Goal: Find specific page/section: Find specific page/section

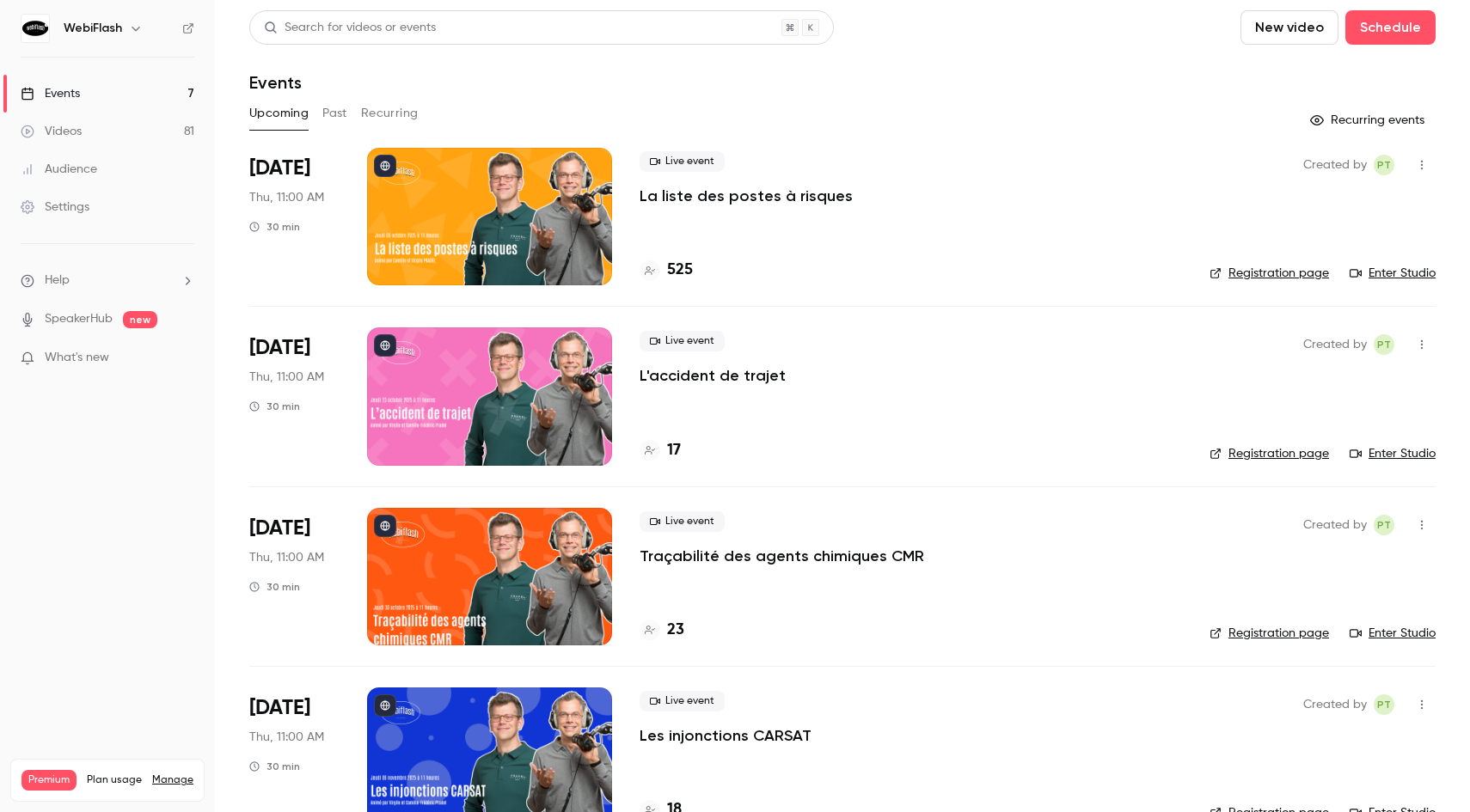
click at [97, 164] on div "Audience" at bounding box center [58, 168] width 76 height 17
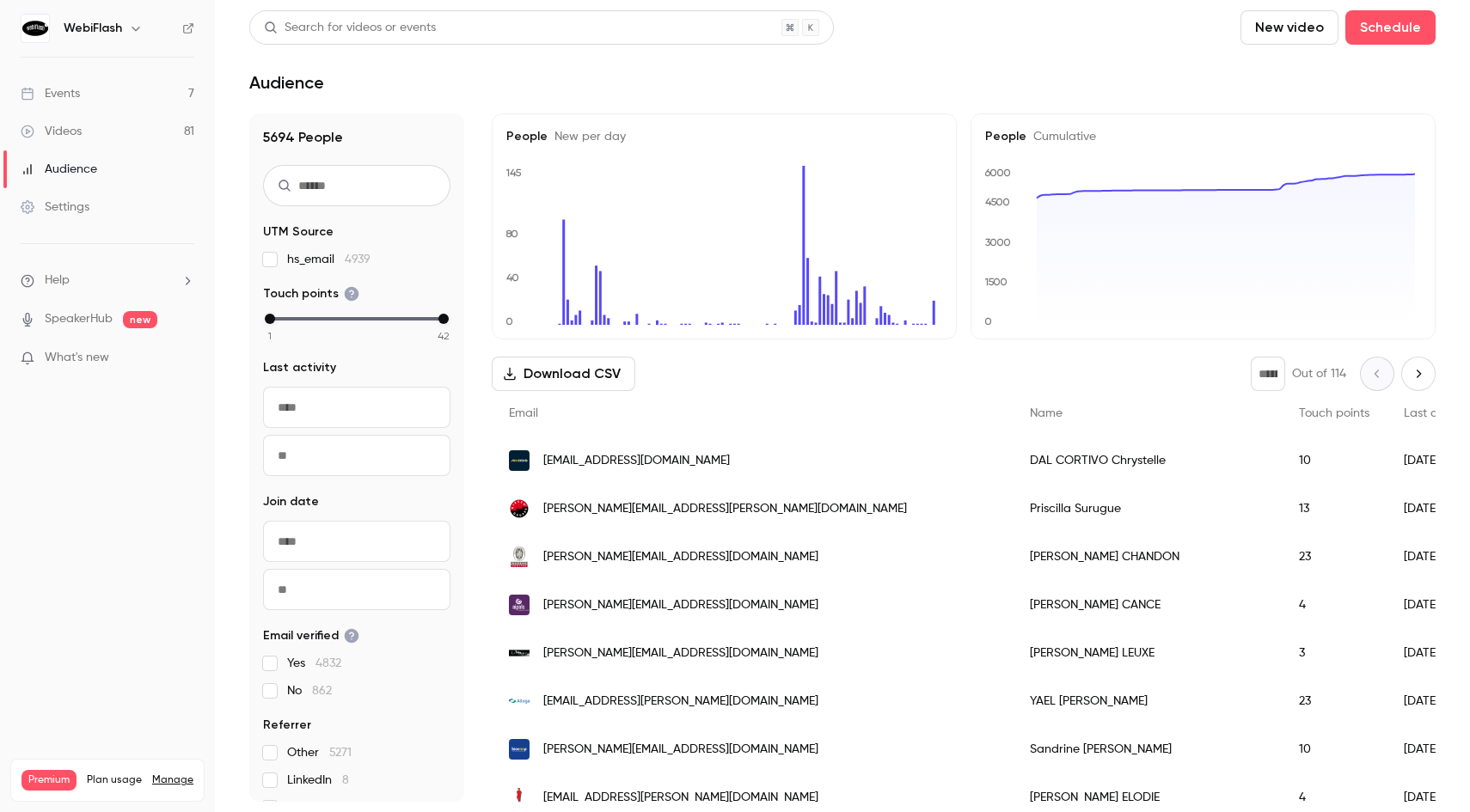
click at [391, 185] on input "text" at bounding box center [356, 185] width 187 height 41
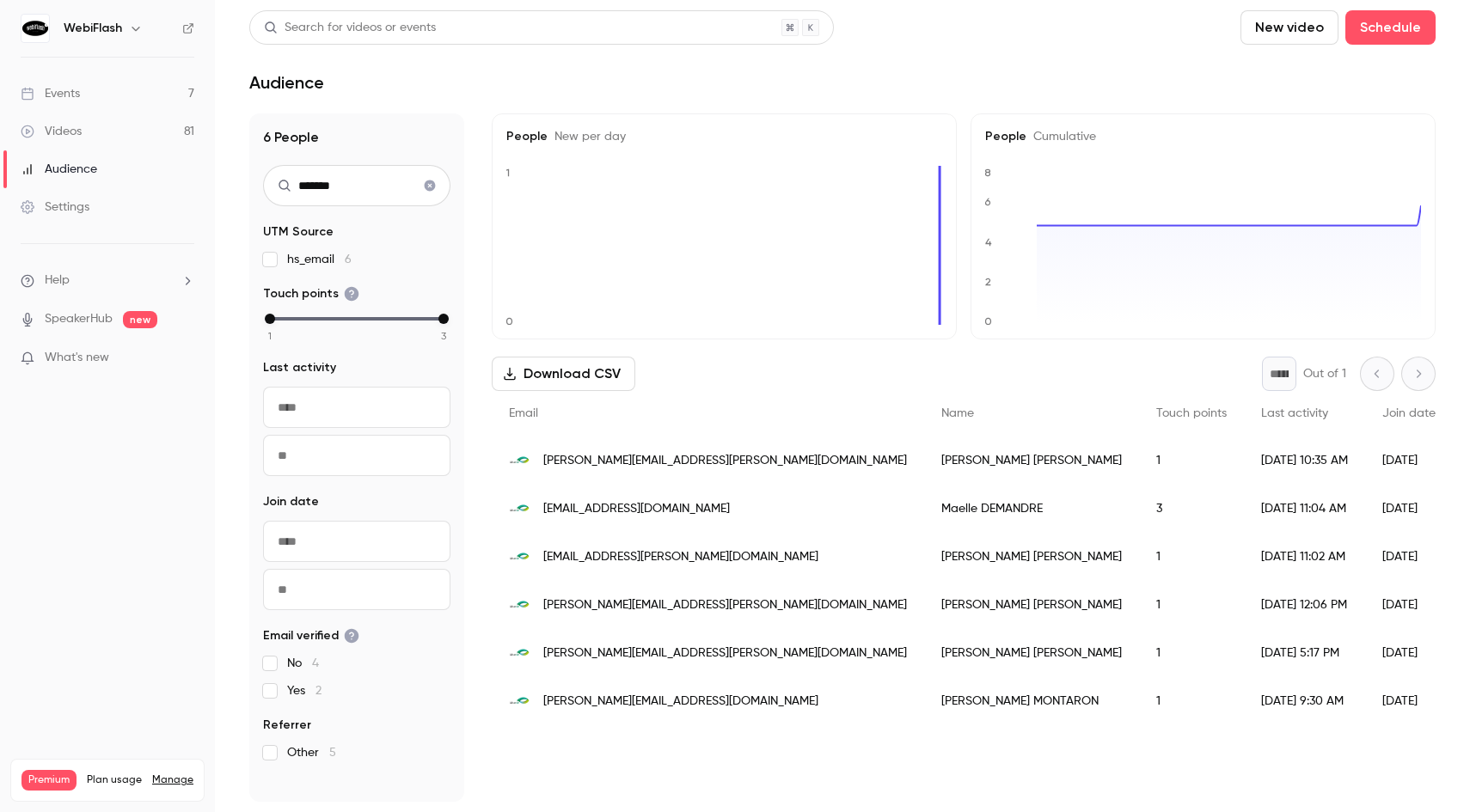
type input "*******"
click at [667, 661] on span "[PERSON_NAME][EMAIL_ADDRESS][PERSON_NAME][DOMAIN_NAME]" at bounding box center [725, 654] width 364 height 18
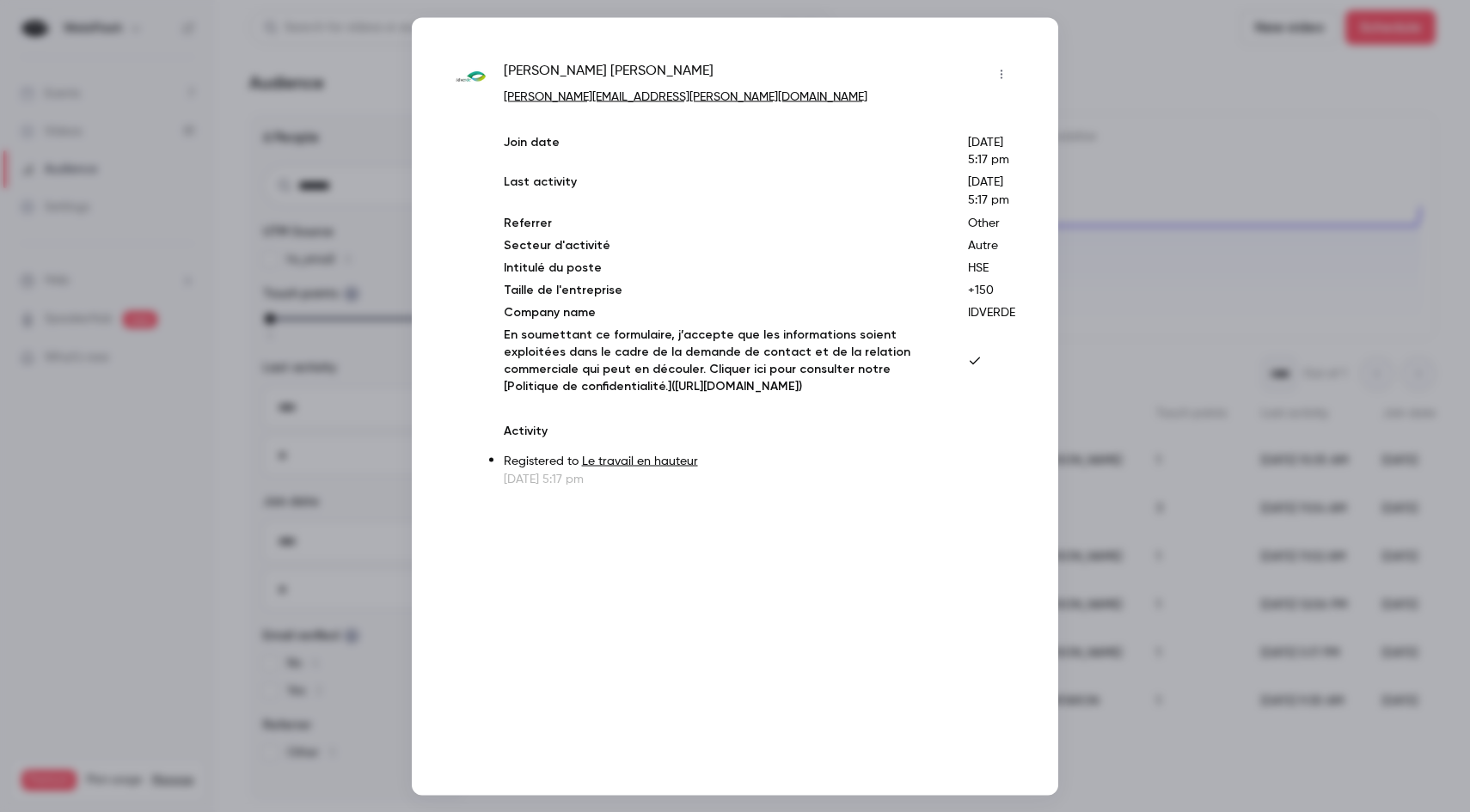
click at [1332, 351] on div at bounding box center [735, 406] width 1470 height 812
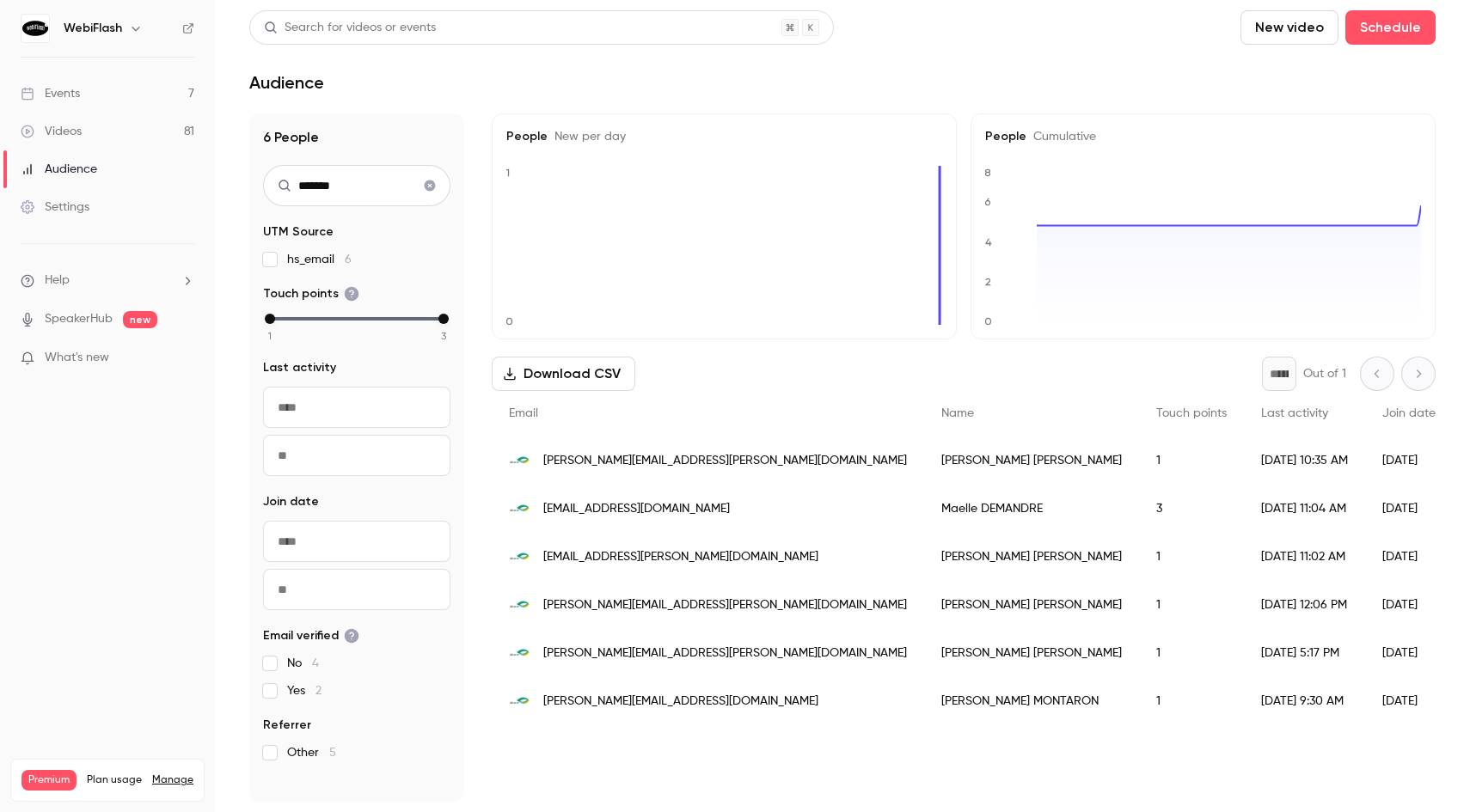
click at [644, 648] on span "[PERSON_NAME][EMAIL_ADDRESS][PERSON_NAME][DOMAIN_NAME]" at bounding box center [725, 654] width 364 height 18
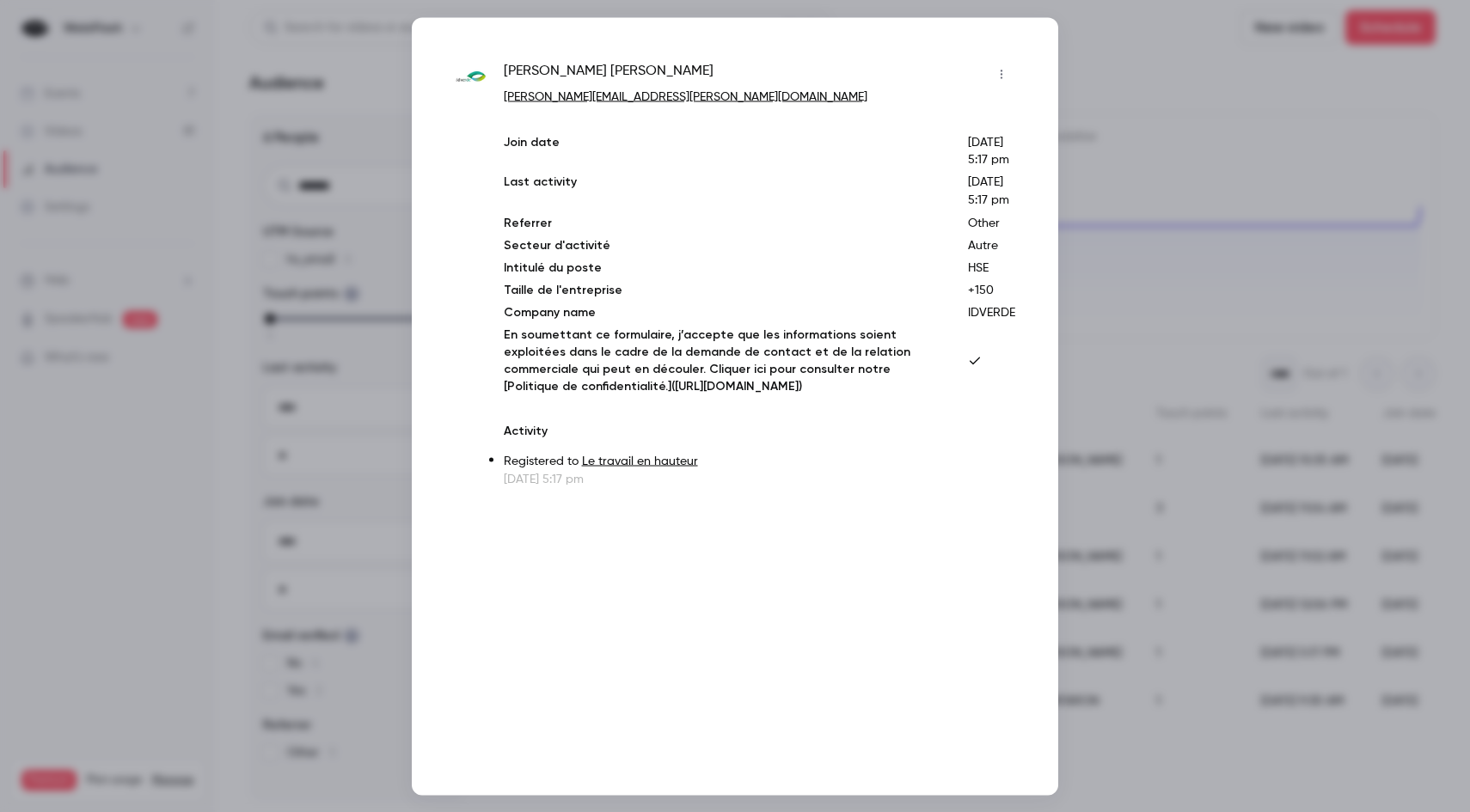
click at [1197, 508] on div at bounding box center [735, 406] width 1470 height 812
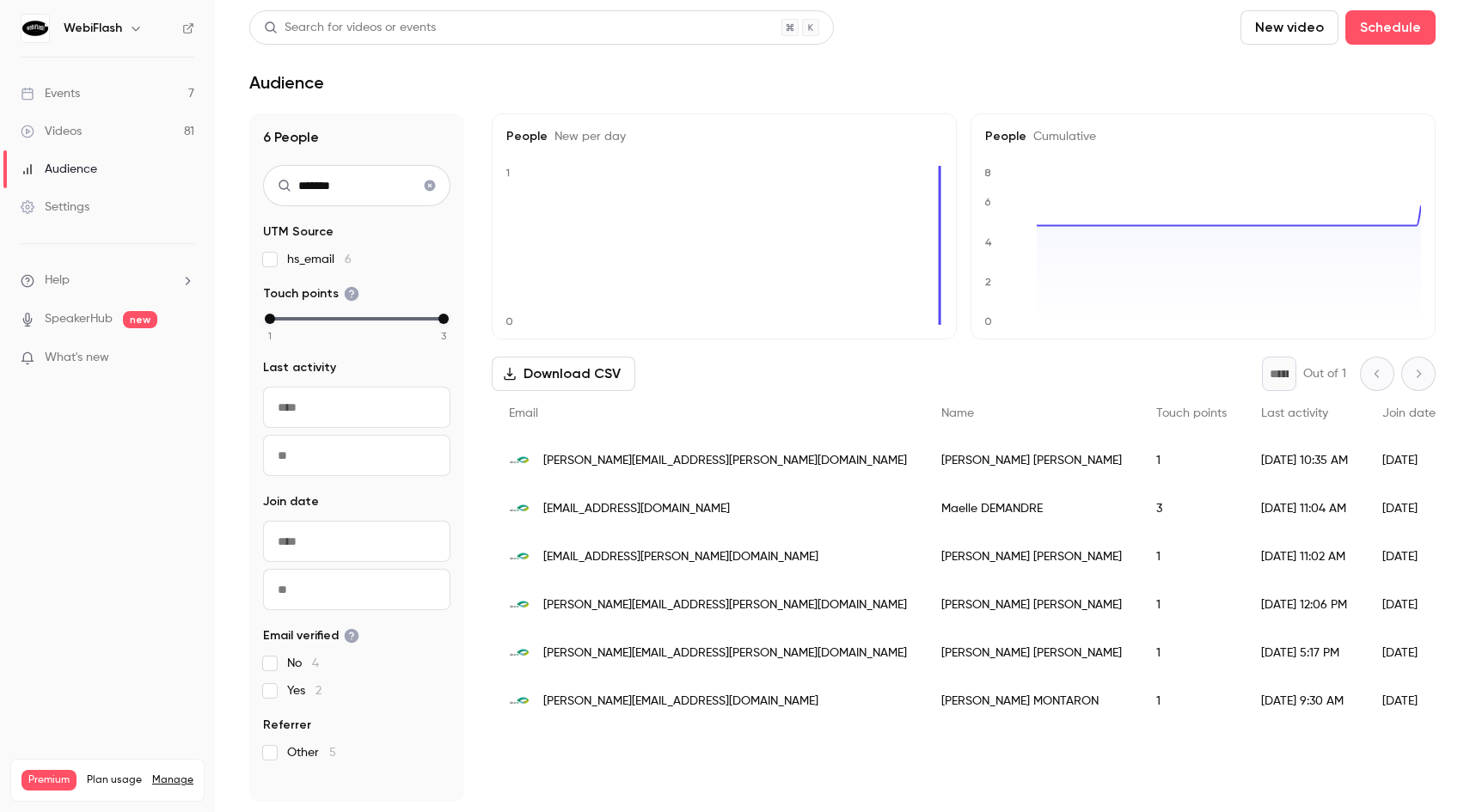
click at [643, 594] on div "[PERSON_NAME][EMAIL_ADDRESS][PERSON_NAME][DOMAIN_NAME]" at bounding box center [707, 605] width 432 height 48
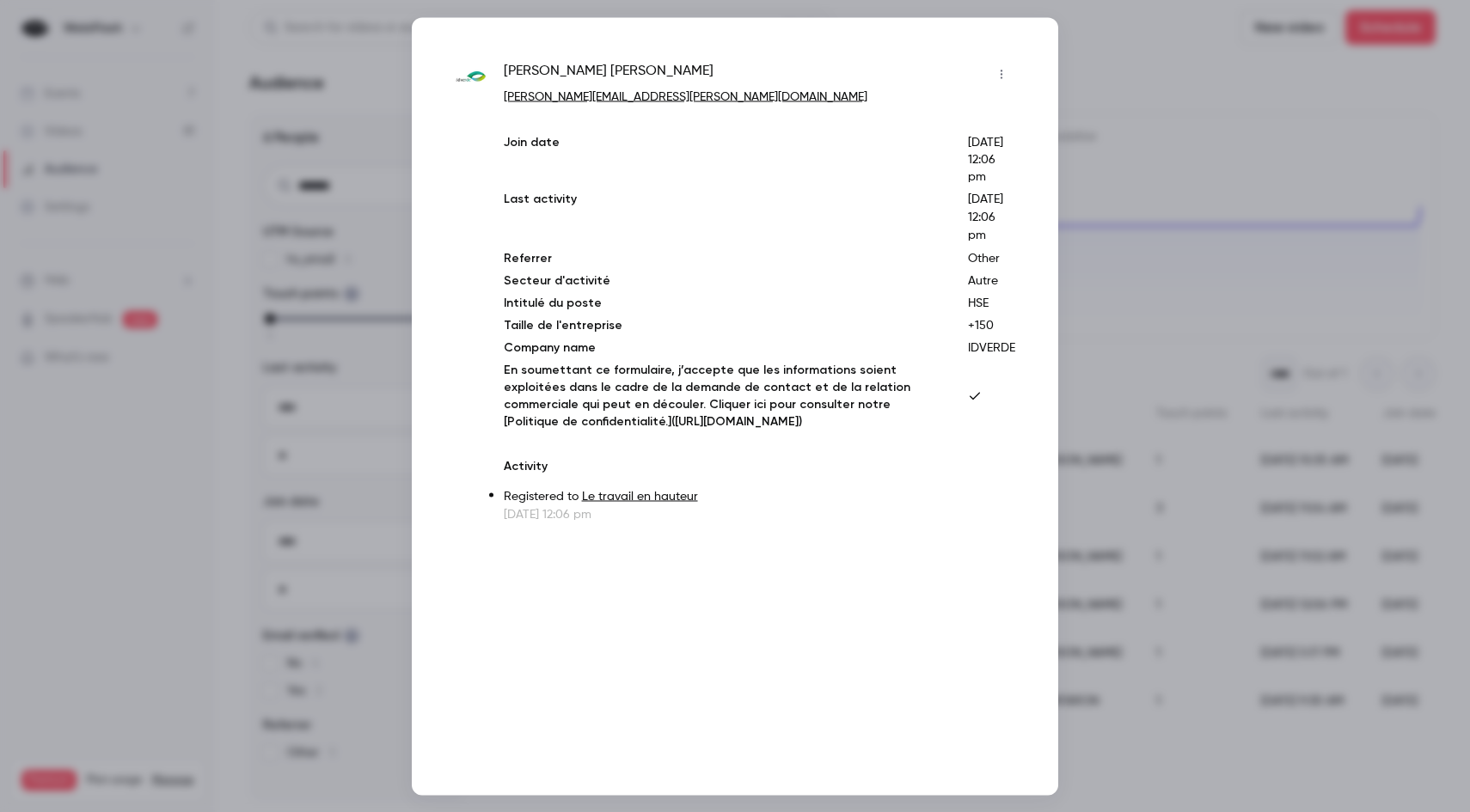
click at [1110, 500] on div at bounding box center [735, 406] width 1470 height 812
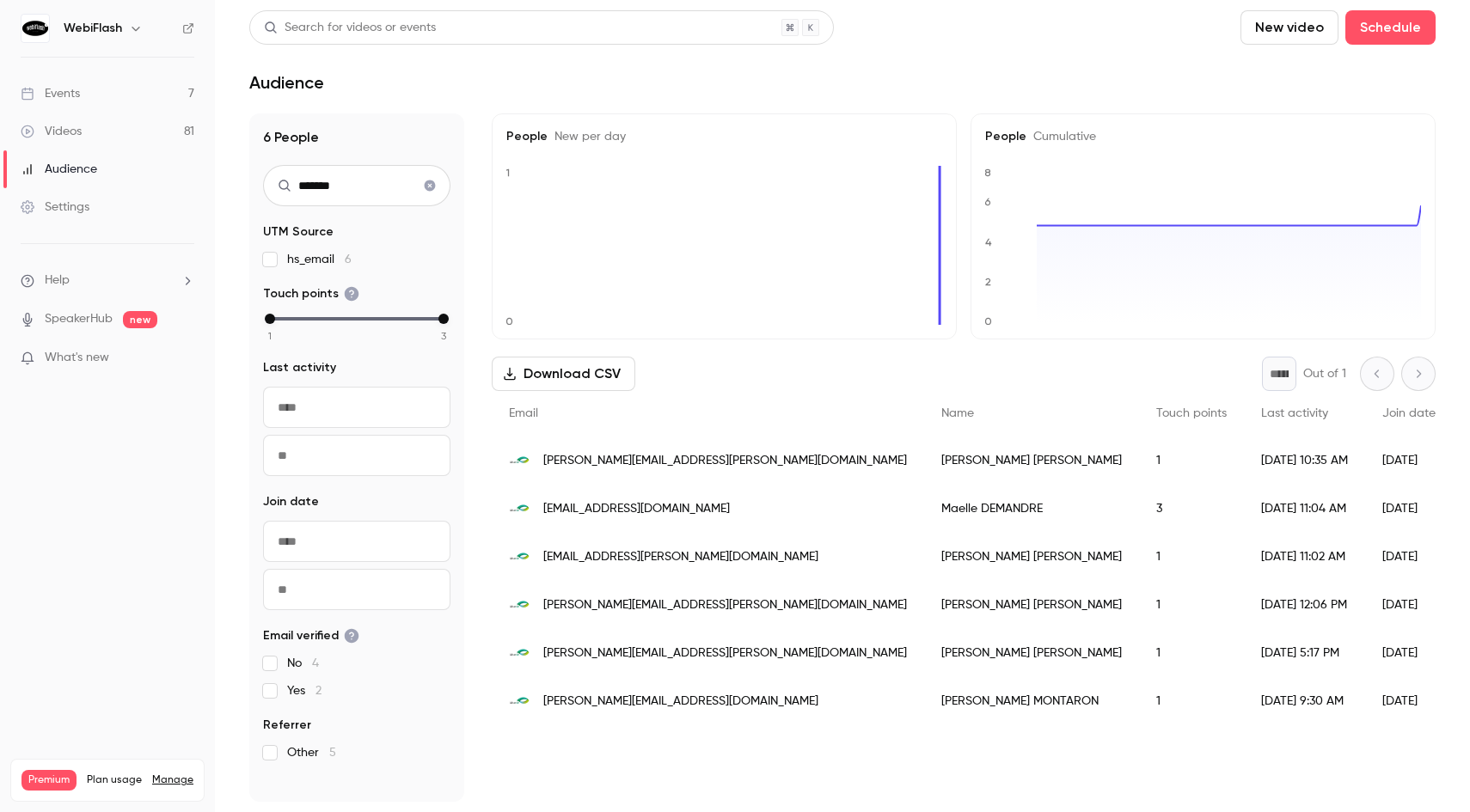
click at [748, 521] on div "[EMAIL_ADDRESS][DOMAIN_NAME]" at bounding box center [707, 508] width 432 height 48
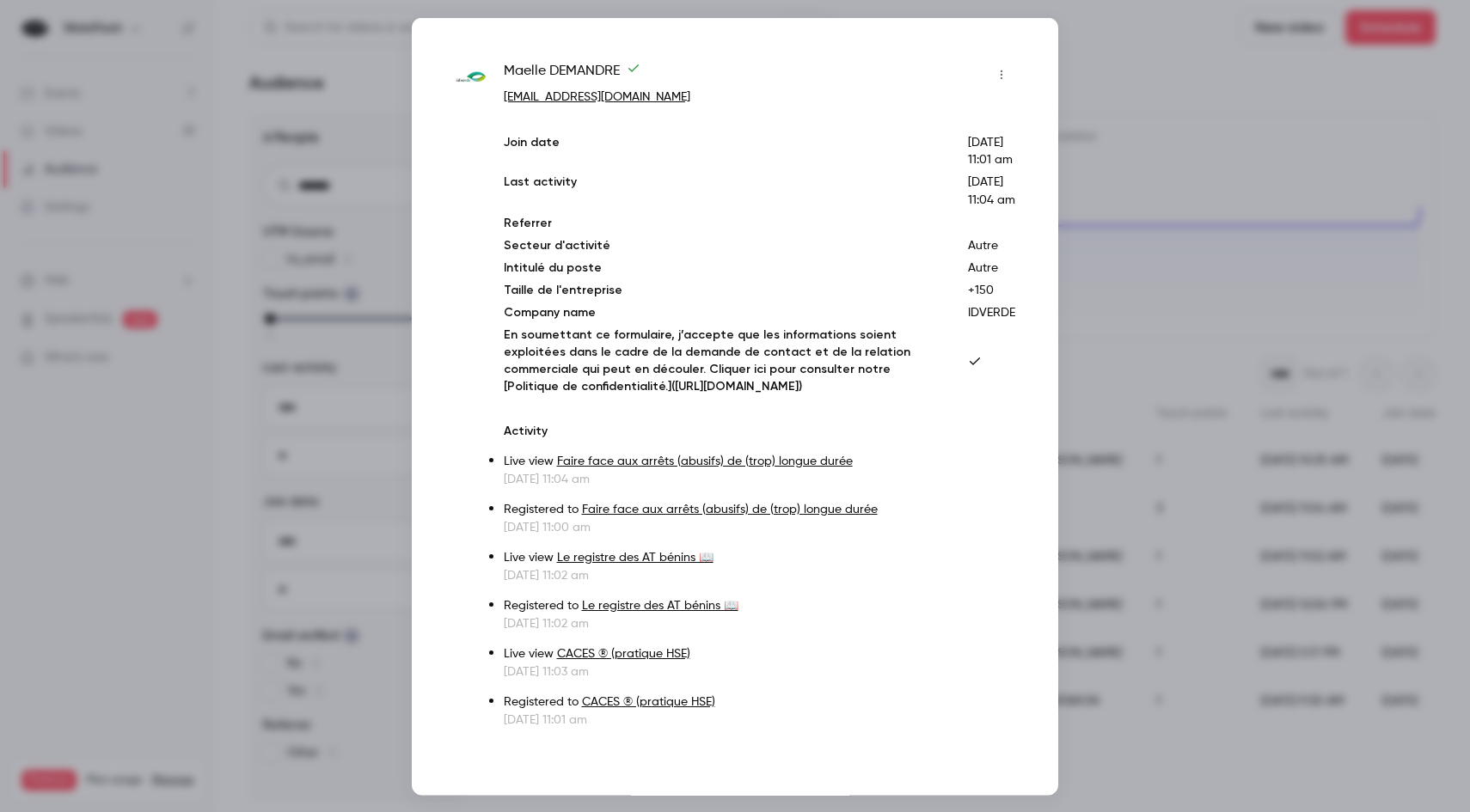
drag, startPoint x: 1170, startPoint y: 526, endPoint x: 1117, endPoint y: 515, distance: 54.1
click at [1167, 524] on div at bounding box center [735, 406] width 1470 height 812
